Goal: Book appointment/travel/reservation

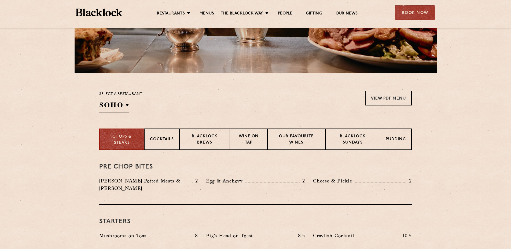
scroll to position [123, 0]
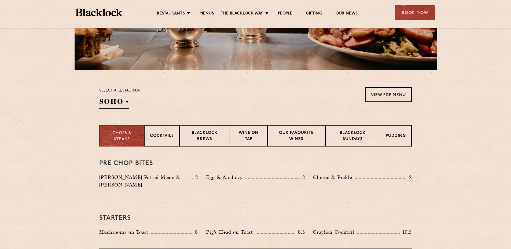
click at [162, 102] on div "Select a restaurant [GEOGRAPHIC_DATA] [GEOGRAPHIC_DATA] [GEOGRAPHIC_DATA] [GEOG…" at bounding box center [255, 98] width 312 height 22
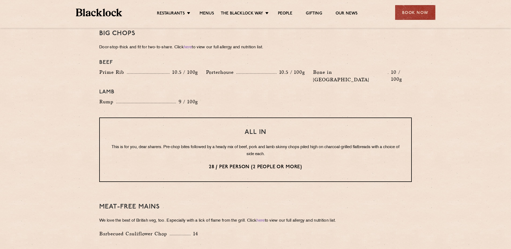
scroll to position [632, 0]
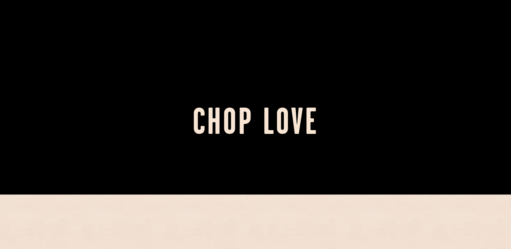
scroll to position [250, 0]
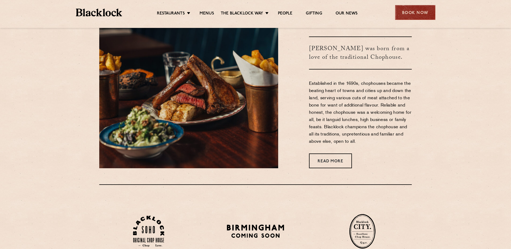
click at [410, 7] on div "Book Now" at bounding box center [415, 12] width 40 height 15
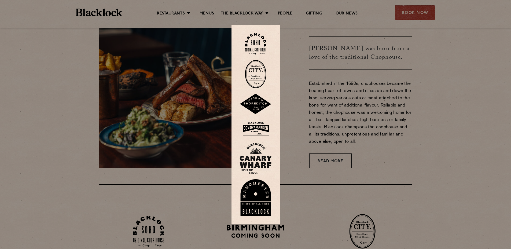
click at [265, 41] on img at bounding box center [255, 44] width 21 height 22
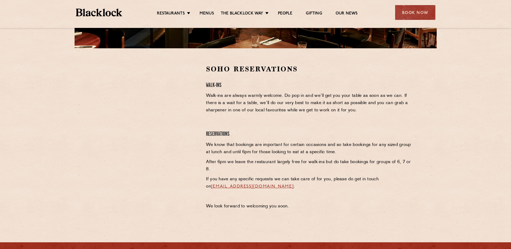
scroll to position [151, 0]
